Goal: Transaction & Acquisition: Purchase product/service

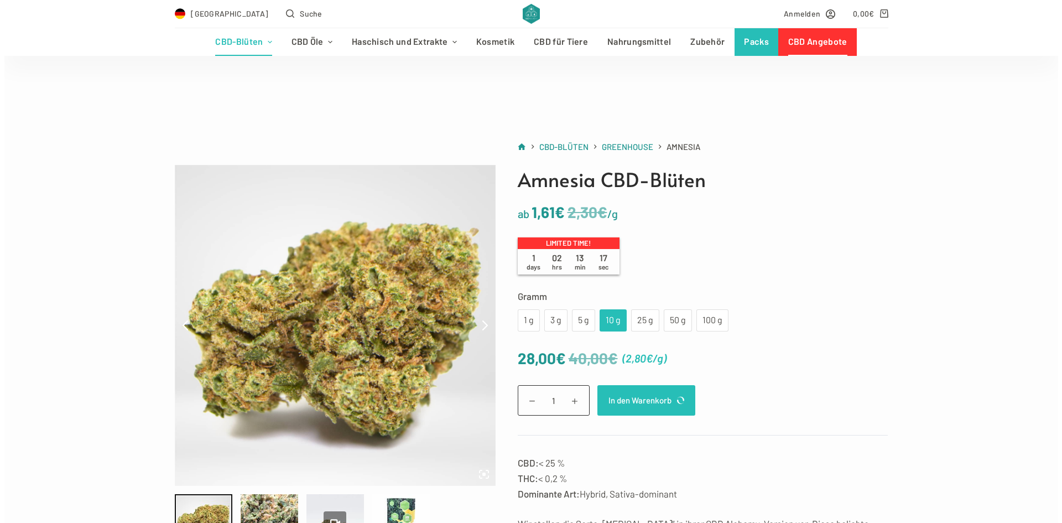
scroll to position [111, 0]
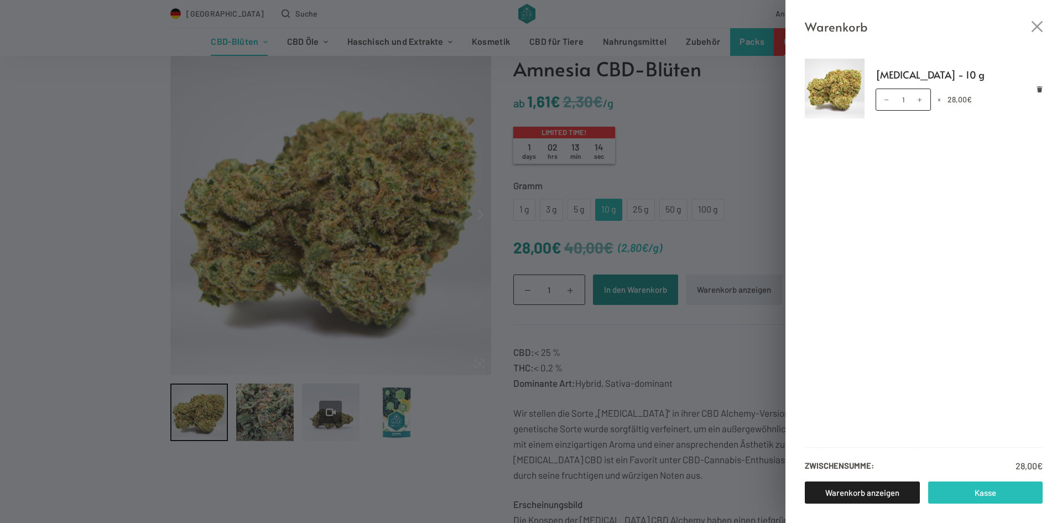
click at [982, 490] on link "Kasse" at bounding box center [986, 492] width 115 height 22
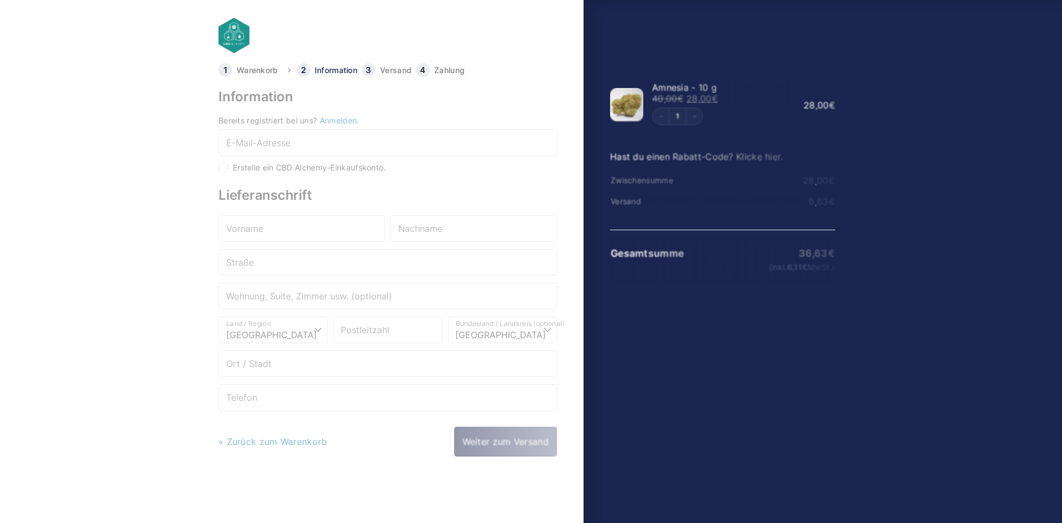
select select "DE-BE"
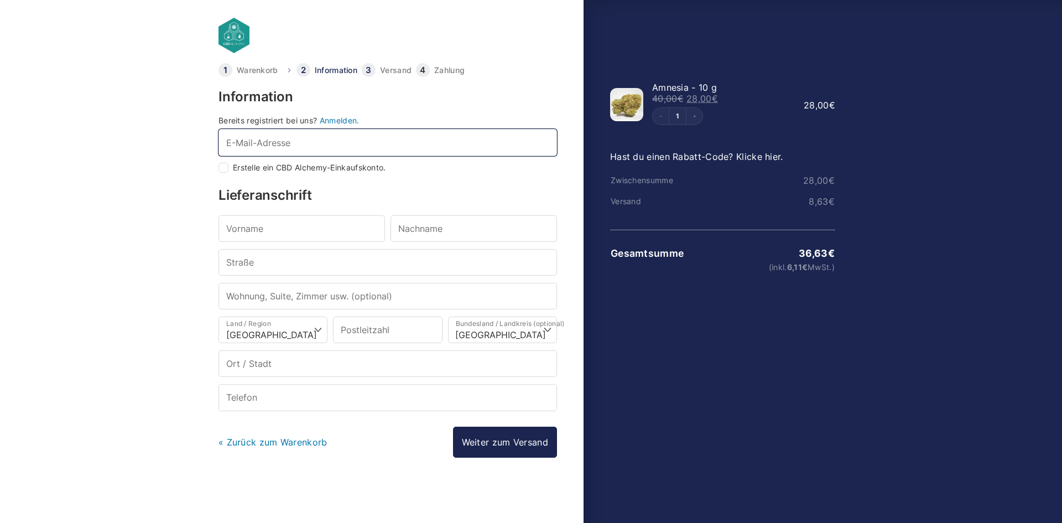
click at [296, 160] on div "Bereits registriert bei uns? Anmelden. E-Mail-Adresse * Erstelle ein CBD Alchem…" at bounding box center [388, 145] width 339 height 56
click at [288, 151] on input "E-Mail-Adresse *" at bounding box center [388, 142] width 339 height 27
type input "onur.raif@web.de"
type input "Onur"
type input "Apaydin"
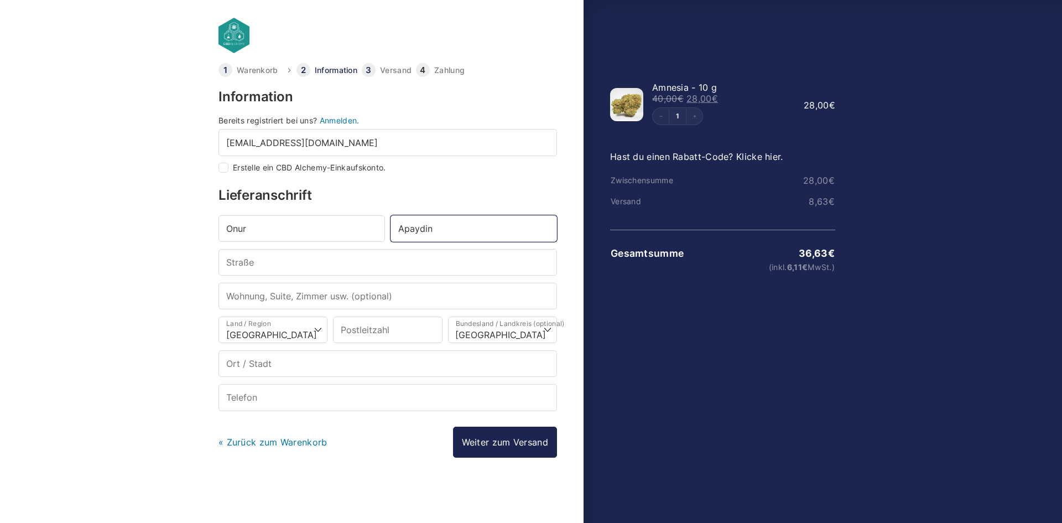
type input "Am Kirchplatz 14"
type input "37213"
type input "Witzenhausen"
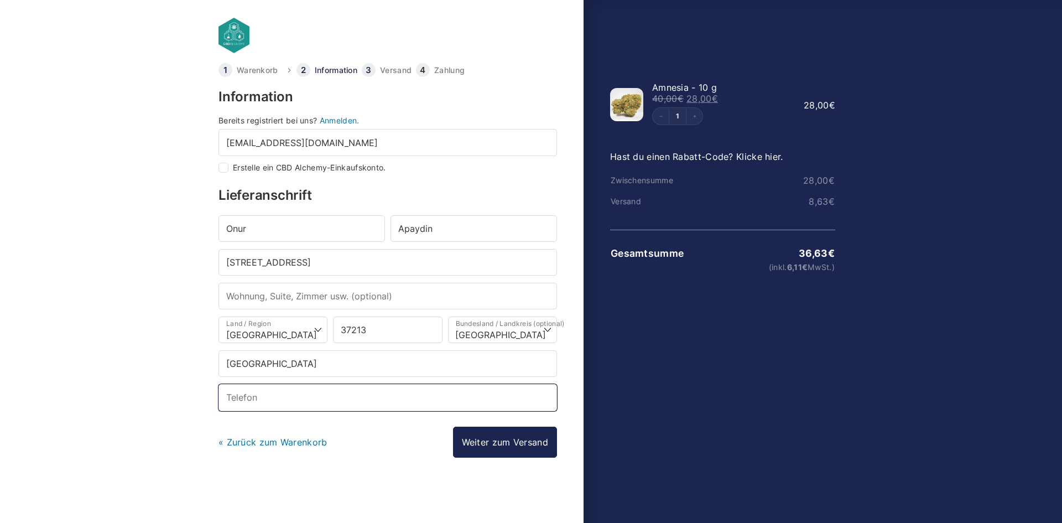
type input "+4917551429413"
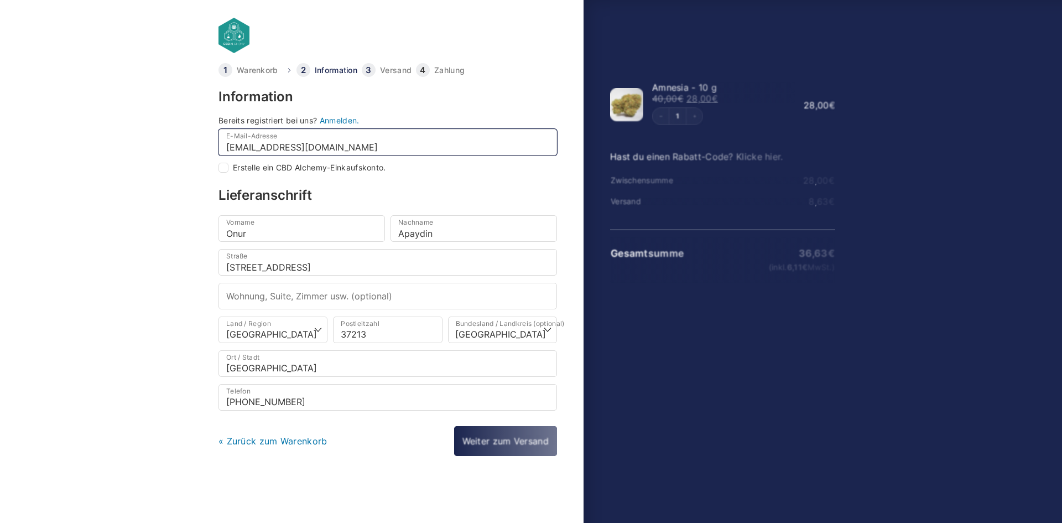
select select
checkbox input "true"
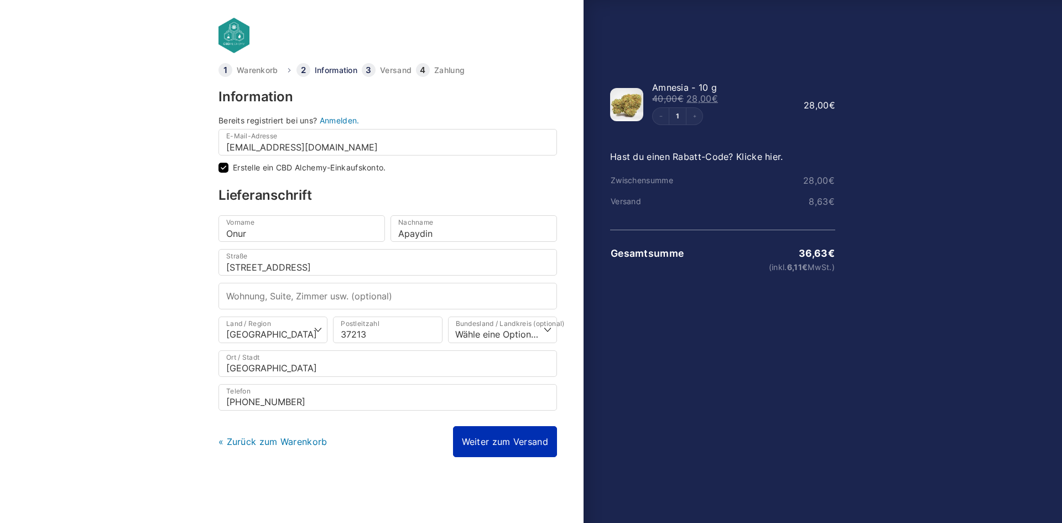
click at [493, 446] on link "Weiter zum Versand" at bounding box center [505, 441] width 104 height 31
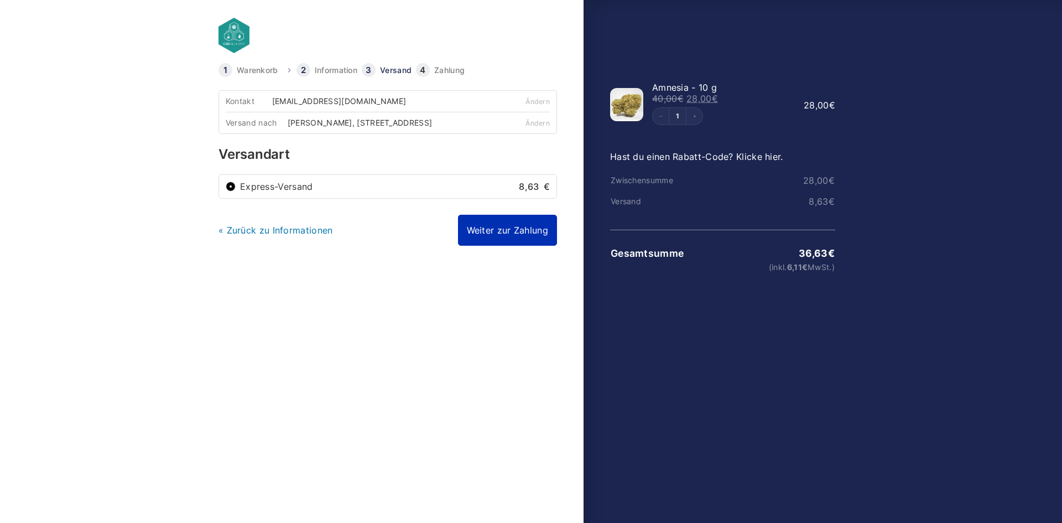
click at [512, 243] on link "Weiter zur Zahlung" at bounding box center [507, 230] width 99 height 31
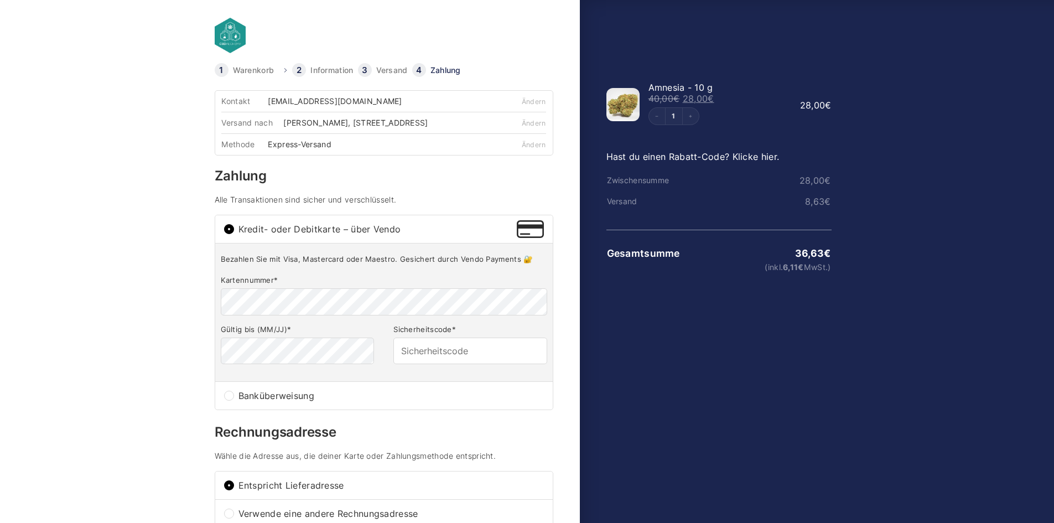
click at [329, 234] on span "Kredit- oder Debitkarte – über Vendo" at bounding box center [378, 229] width 279 height 9
click at [234, 234] on input "Kredit- oder Debitkarte – über Vendo" at bounding box center [229, 229] width 10 height 10
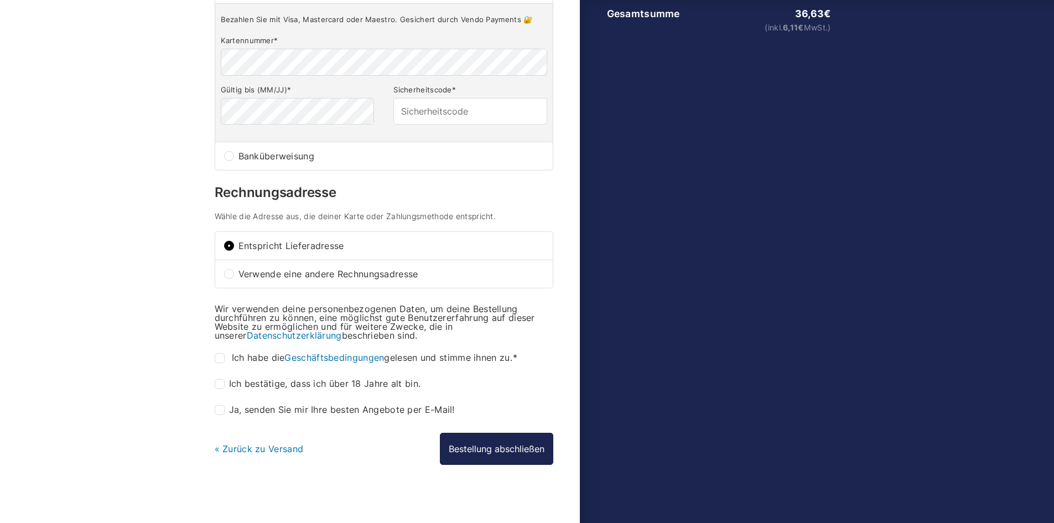
scroll to position [254, 0]
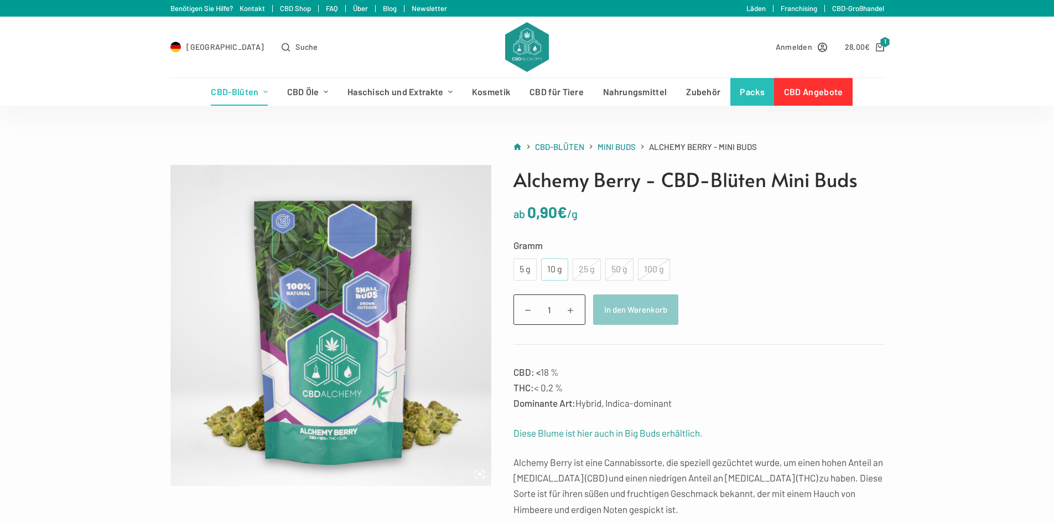
click at [544, 269] on div "10 g" at bounding box center [554, 269] width 27 height 22
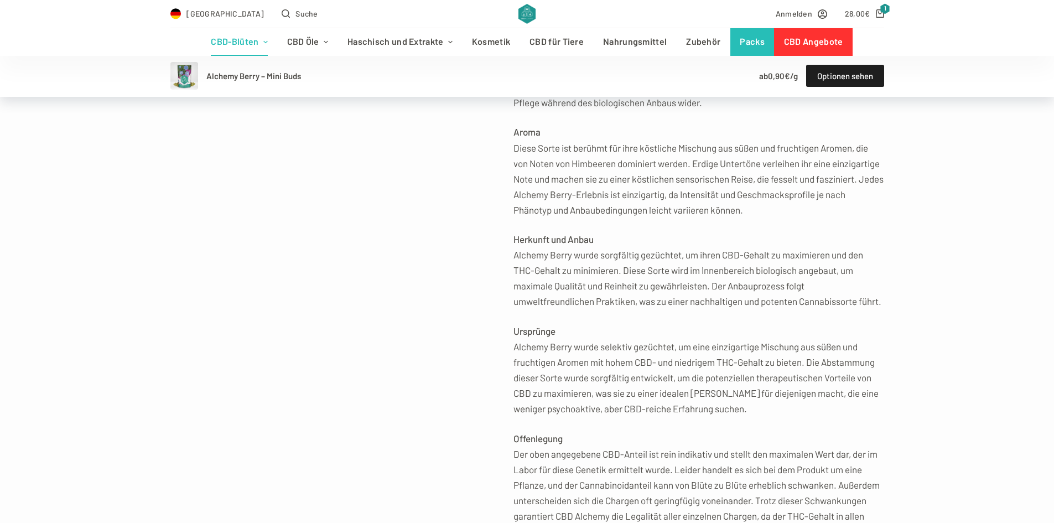
scroll to position [553, 0]
